Goal: Navigation & Orientation: Find specific page/section

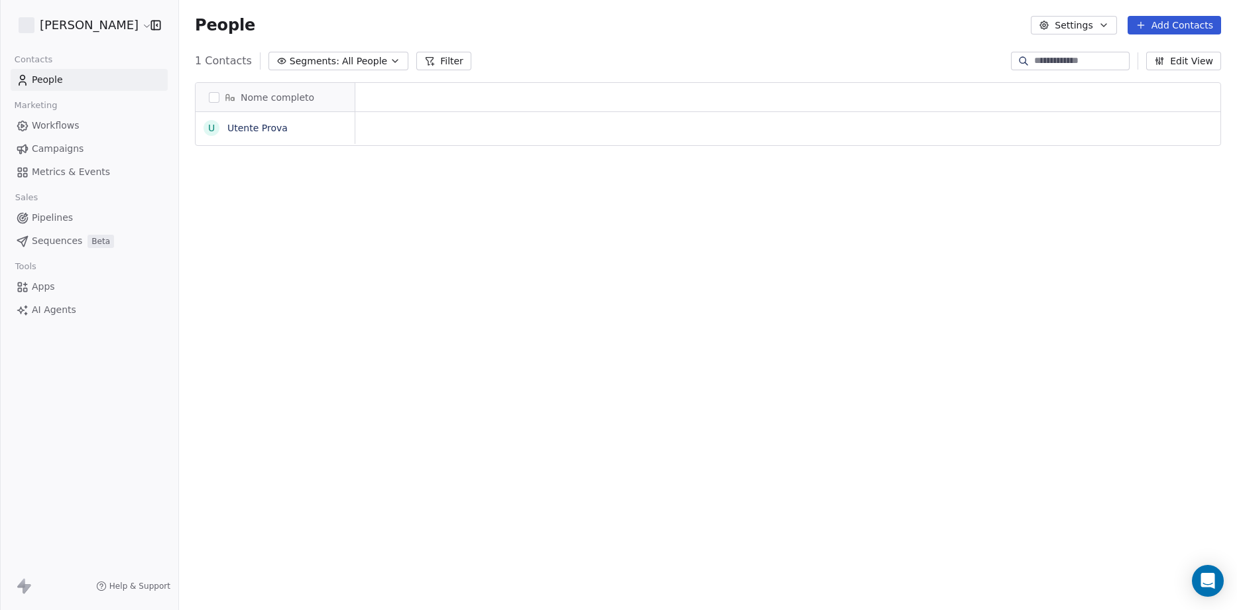
scroll to position [527, 1048]
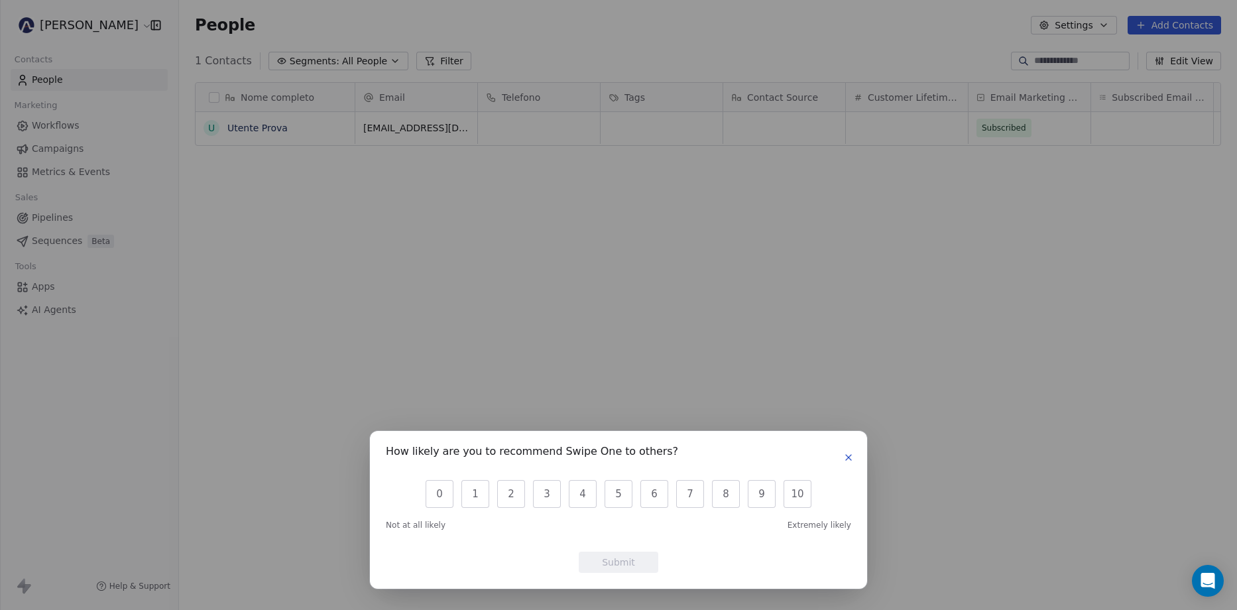
click at [850, 464] on button "button" at bounding box center [849, 458] width 16 height 16
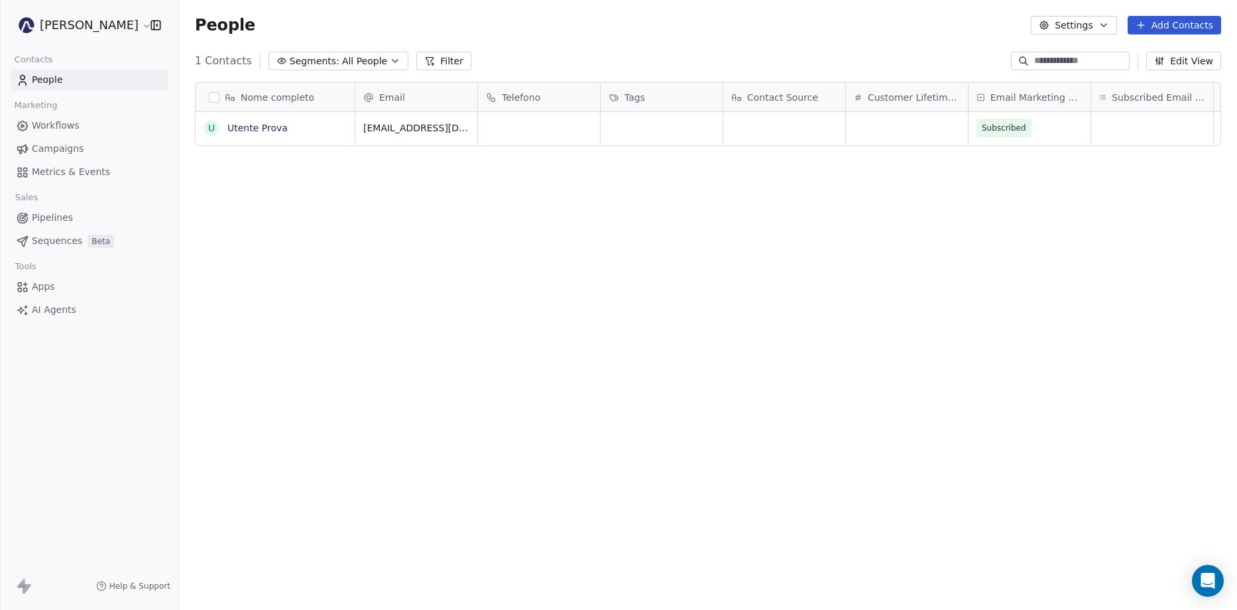
click at [94, 16] on html "[PERSON_NAME] Contacts People Marketing Workflows Campaigns Metrics & Events Sa…" at bounding box center [618, 305] width 1237 height 610
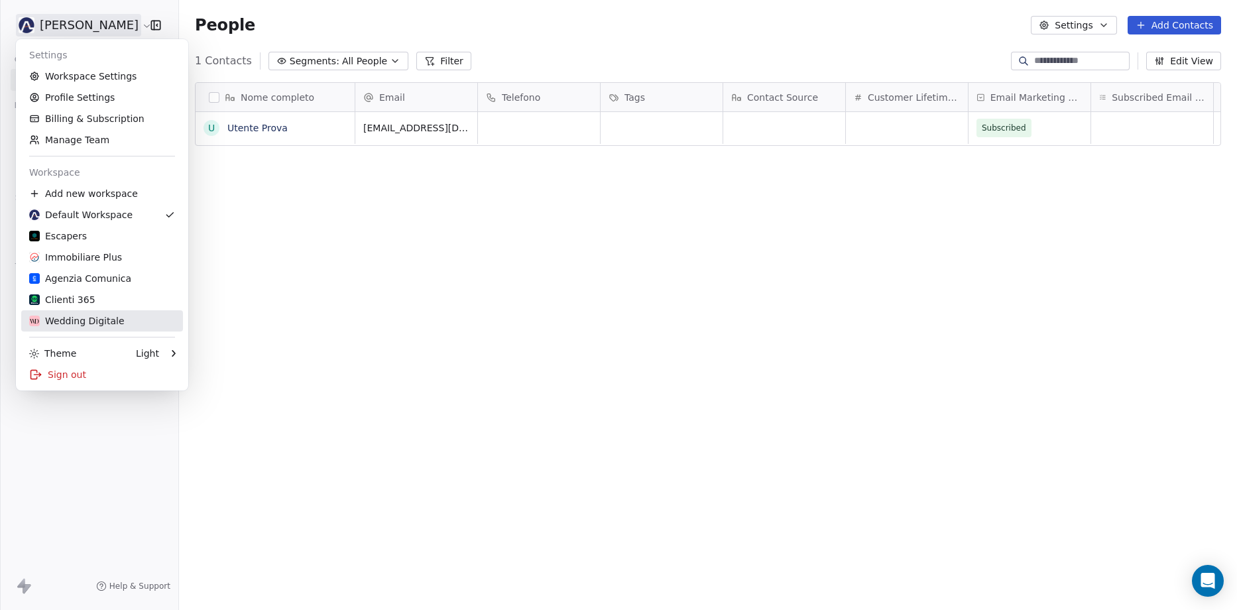
click at [78, 321] on div "Wedding Digitale" at bounding box center [76, 320] width 95 height 13
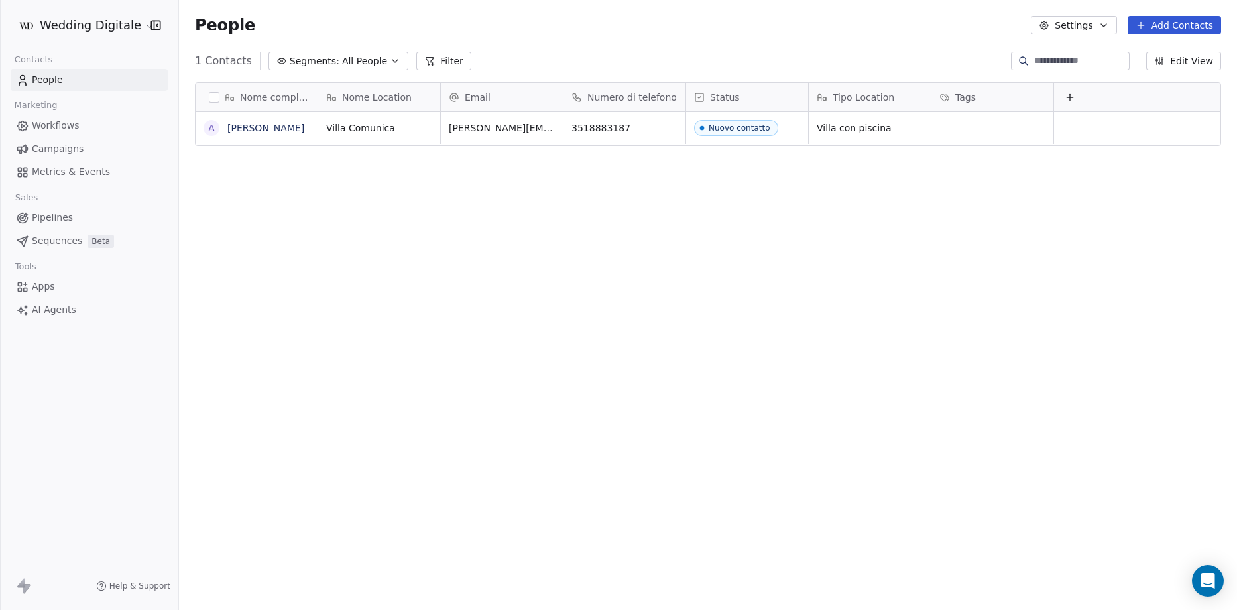
scroll to position [527, 1048]
click at [86, 29] on html "Wedding Digitale Contacts People Marketing Workflows Campaigns Metrics & Events…" at bounding box center [618, 305] width 1237 height 610
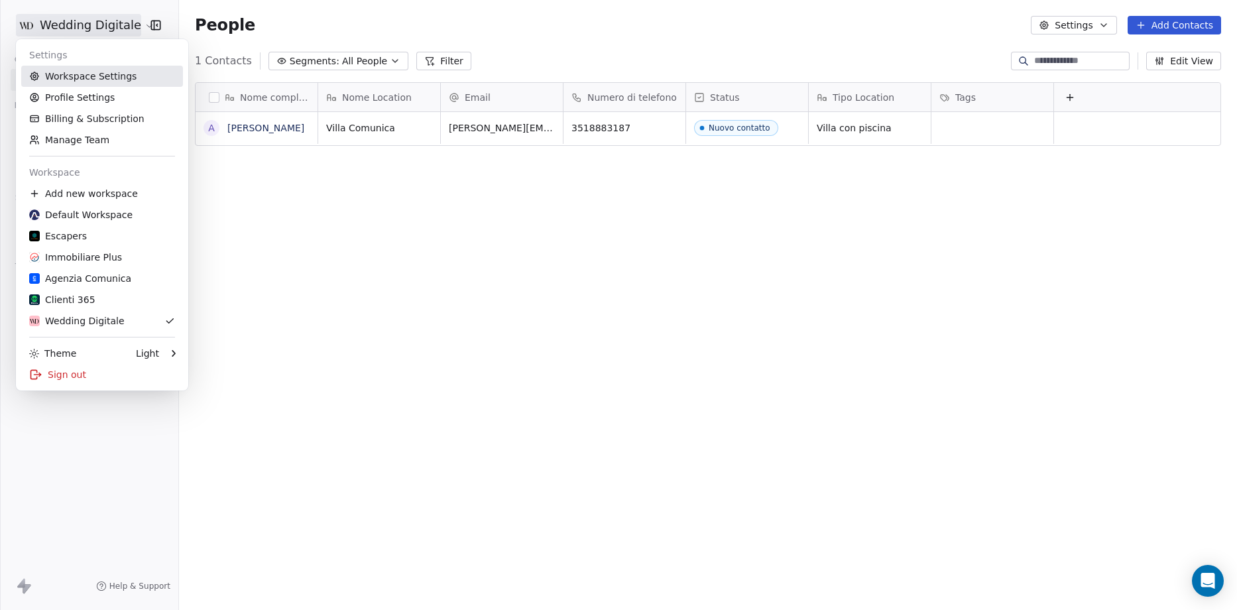
click at [79, 82] on link "Workspace Settings" at bounding box center [102, 76] width 162 height 21
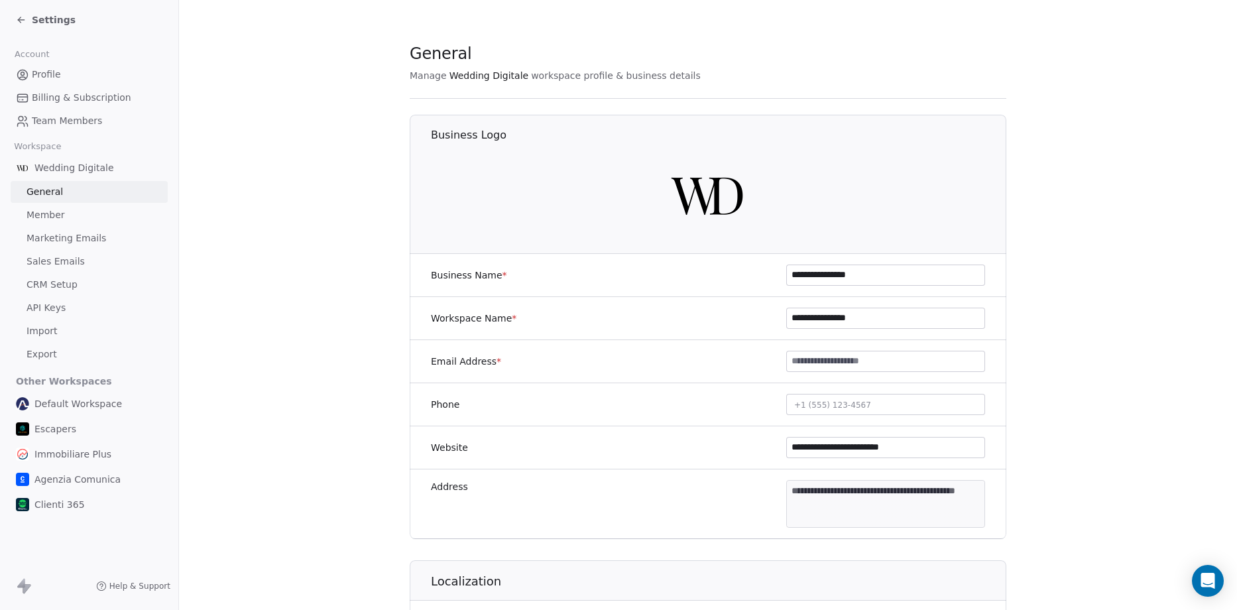
click at [712, 202] on img at bounding box center [708, 193] width 85 height 85
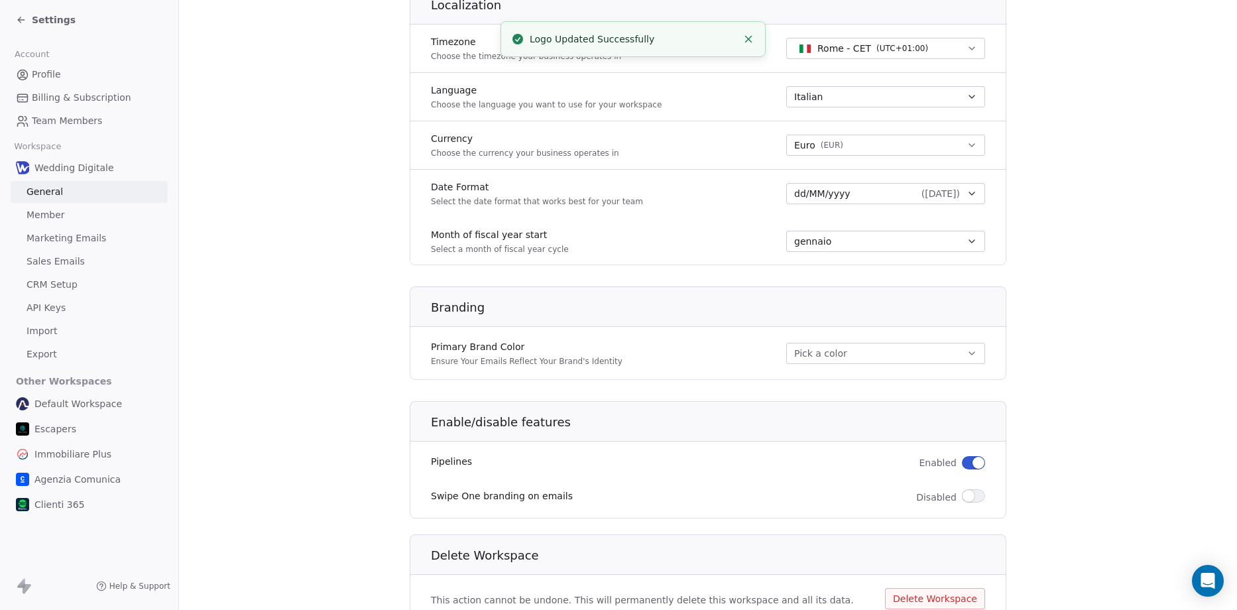
scroll to position [631, 0]
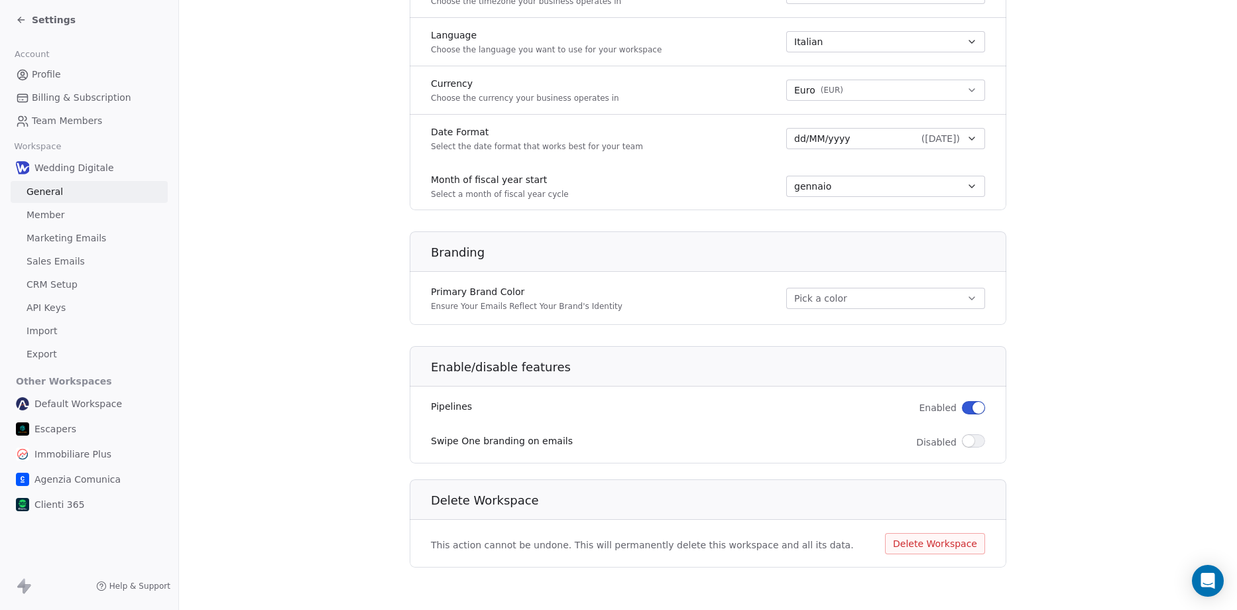
click at [35, 15] on span "Settings" at bounding box center [54, 19] width 44 height 13
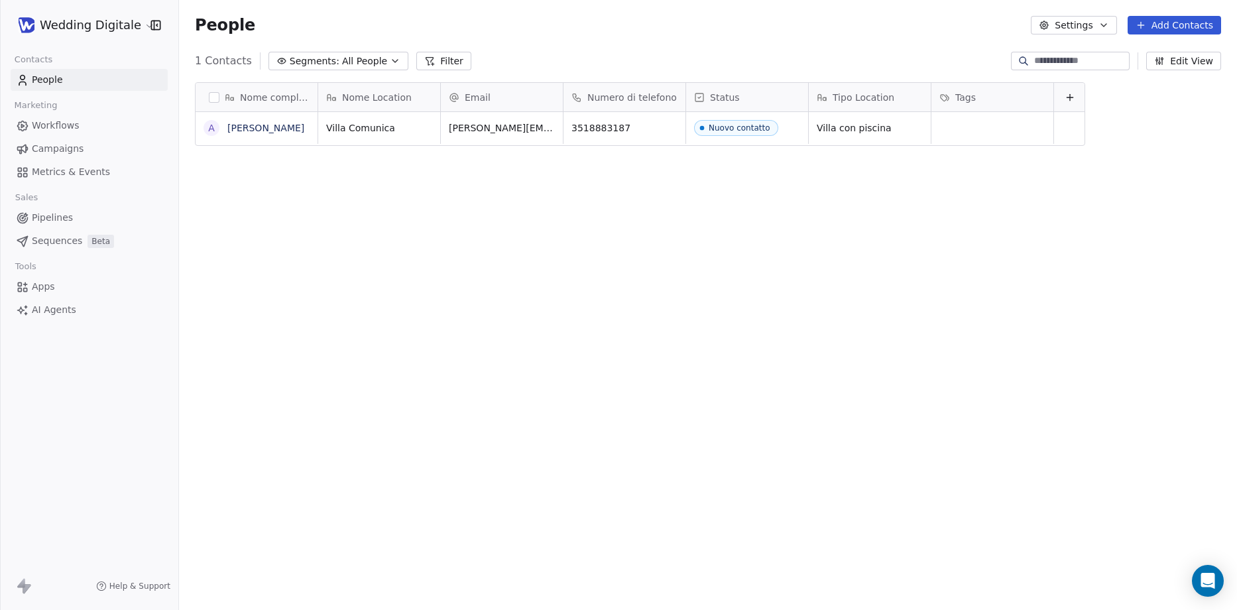
scroll to position [527, 1048]
click at [346, 124] on span "Villa Comunica" at bounding box center [367, 127] width 81 height 13
click at [448, 227] on html "**********" at bounding box center [618, 305] width 1237 height 610
